Goal: Understand process/instructions

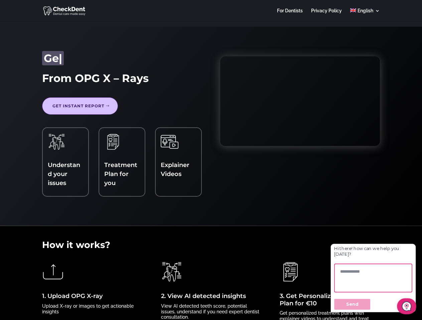
click at [211, 160] on div "Get Second Opinion Identify Issues Get Treatment Plan Understand Better Ge | Fr…" at bounding box center [210, 127] width 337 height 160
click at [211, 160] on div "Get Second Opinion Identify Issues Get Treatment Plan Understand Better | From …" at bounding box center [210, 127] width 337 height 160
click at [211, 11] on div at bounding box center [210, 10] width 337 height 21
click at [65, 162] on span "Understand your issues" at bounding box center [64, 174] width 32 height 25
click at [178, 158] on div "Explainer Videos" at bounding box center [178, 157] width 35 height 49
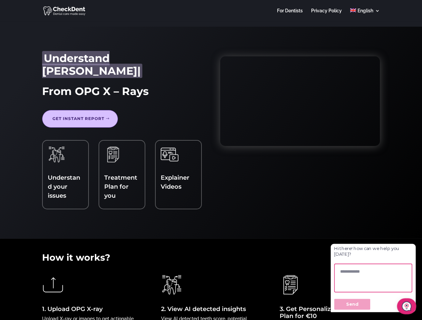
click at [92, 288] on div "1. Upload OPG X-ray Upload X-ray or images to get actionable insights" at bounding box center [92, 300] width 100 height 53
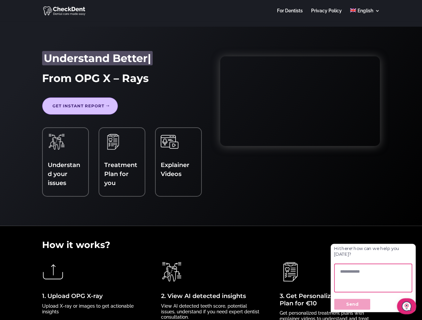
click at [211, 291] on div "2. View AI detected insights View AI detected teeth score, potential issues, un…" at bounding box center [211, 290] width 100 height 59
click at [399, 299] on textarea at bounding box center [384, 290] width 97 height 36
